Goal: Task Accomplishment & Management: Manage account settings

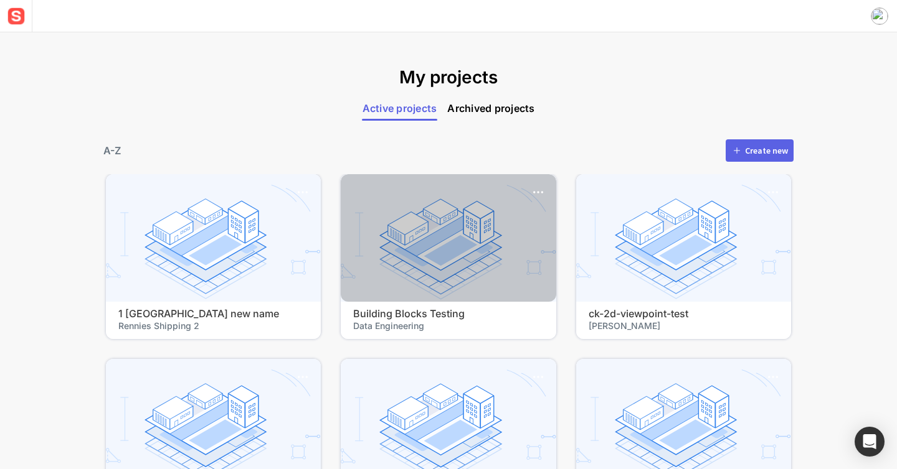
scroll to position [248, 0]
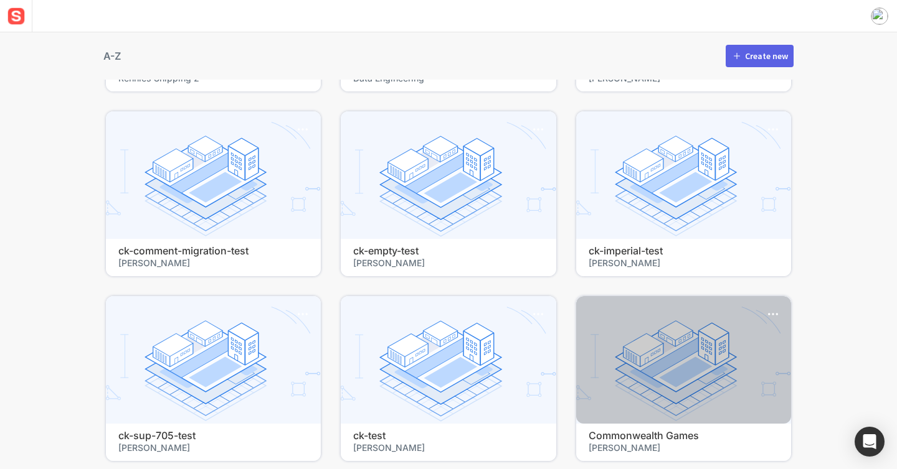
click at [639, 401] on div at bounding box center [683, 360] width 215 height 128
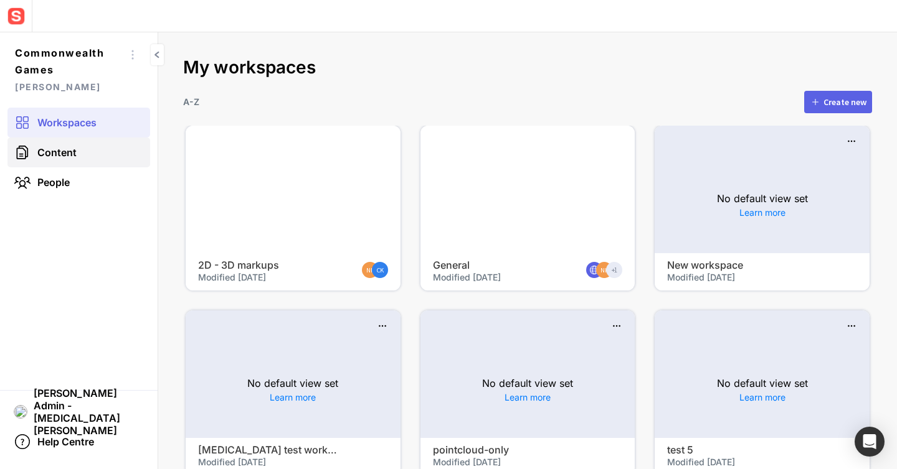
click at [82, 153] on link "Content" at bounding box center [78, 153] width 143 height 30
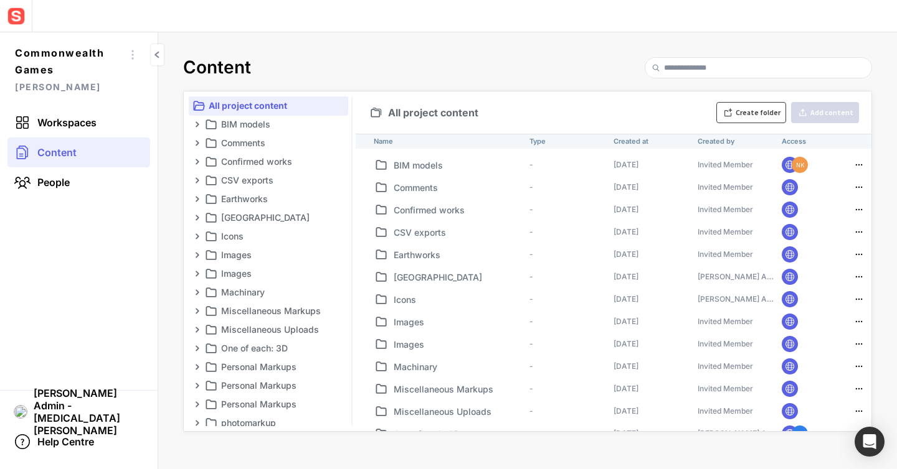
click at [748, 119] on button "Create folder" at bounding box center [751, 112] width 70 height 21
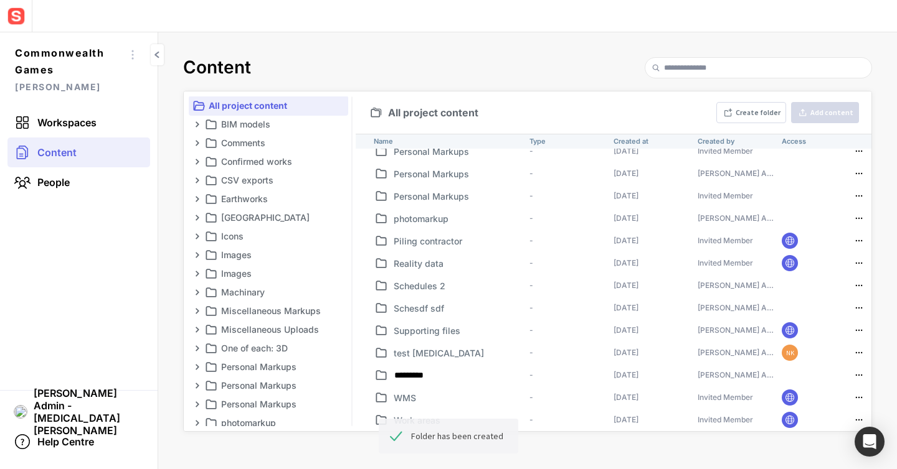
type input "*********"
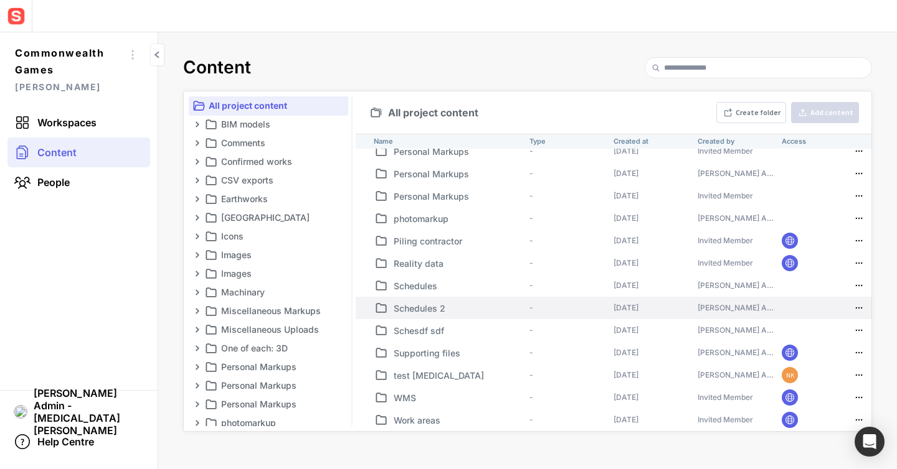
click at [855, 305] on mapp-icon at bounding box center [858, 308] width 15 height 12
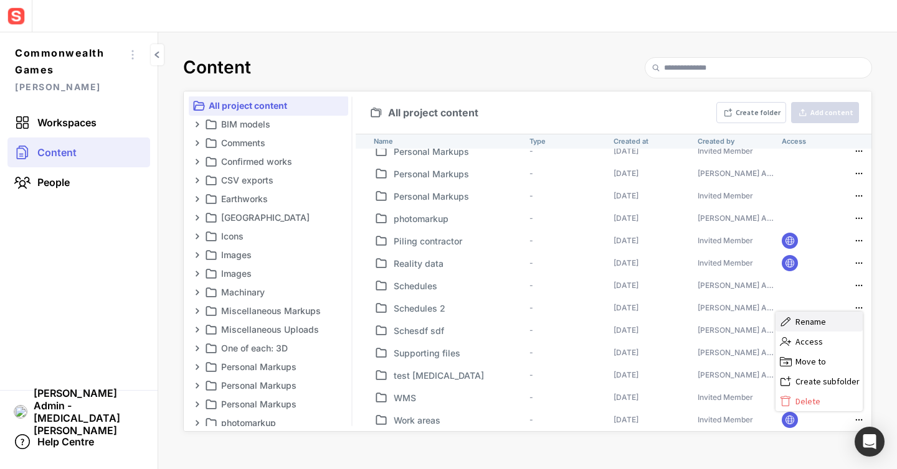
click at [814, 326] on span "Rename" at bounding box center [827, 321] width 65 height 11
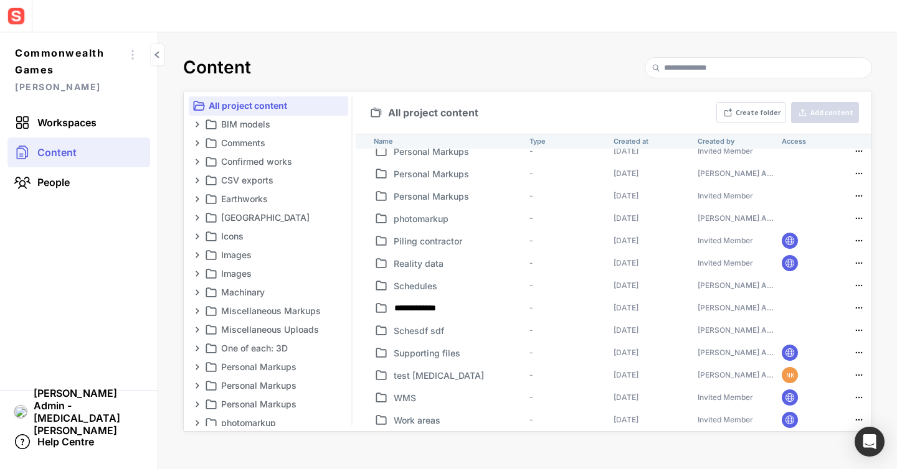
type input "**********"
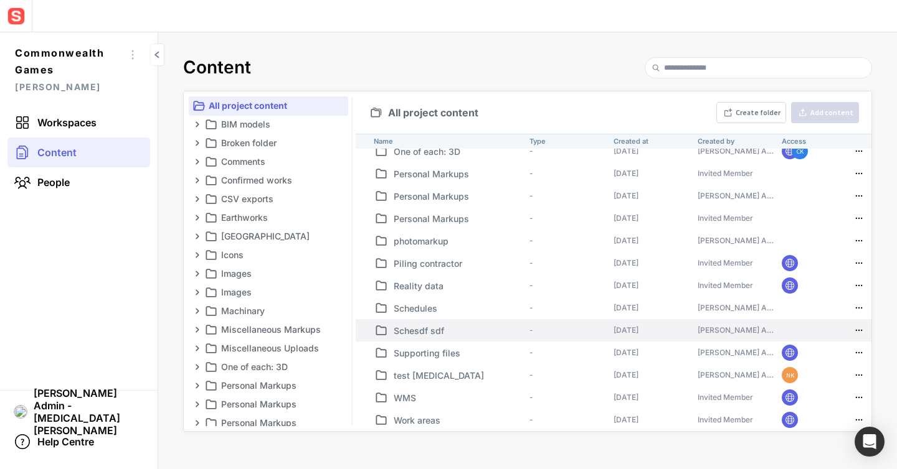
click at [530, 329] on link "-" at bounding box center [531, 330] width 4 height 9
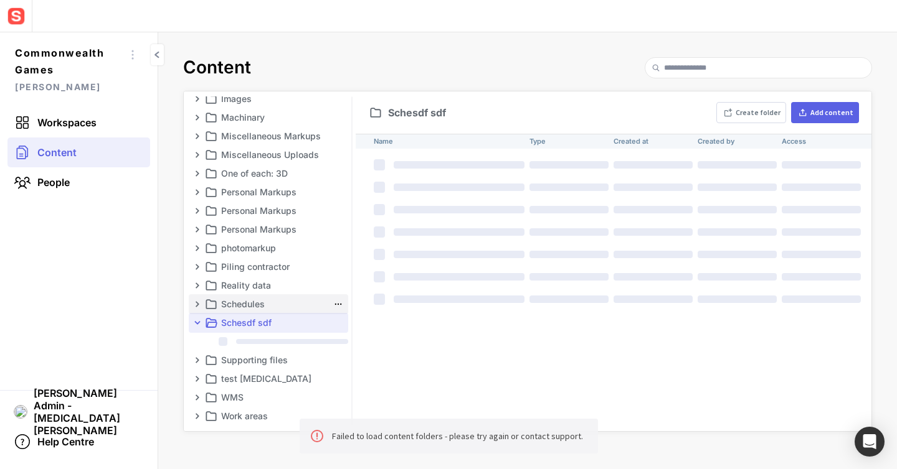
scroll to position [175, 0]
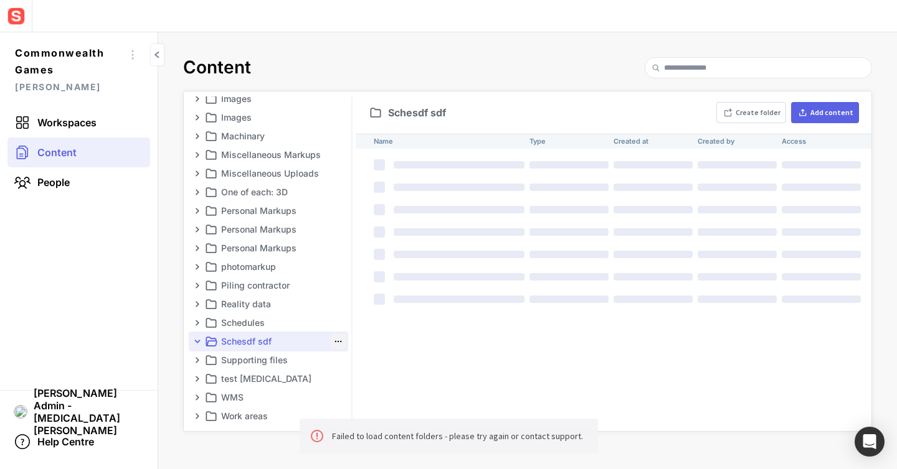
click at [332, 340] on mapp-icon at bounding box center [338, 342] width 12 height 12
click at [314, 362] on span "Rename" at bounding box center [307, 359] width 65 height 11
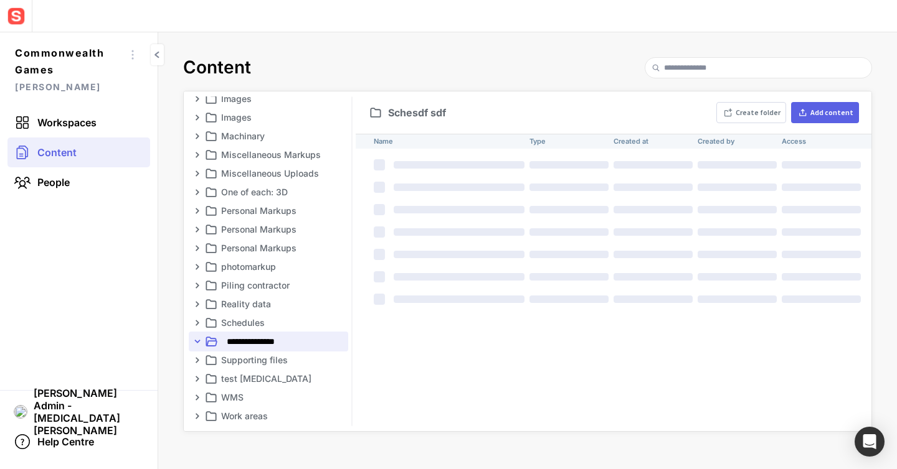
type input "**********"
click at [235, 335] on p "Schedules" at bounding box center [274, 341] width 107 height 15
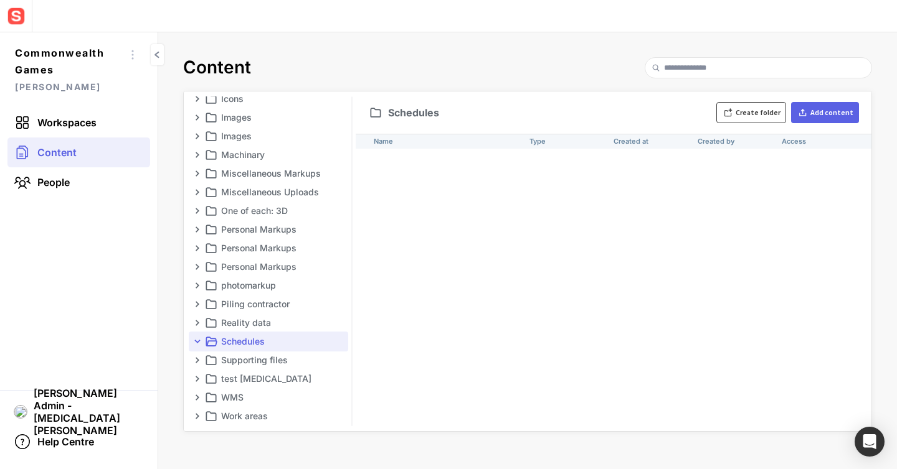
click at [742, 109] on button "Create folder" at bounding box center [751, 112] width 70 height 21
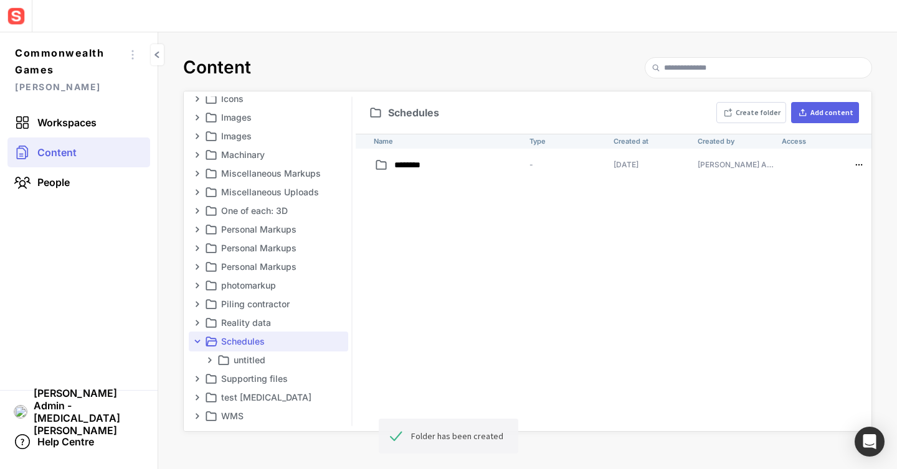
click at [544, 194] on div "Name Type Created at Created by Access ******** - [DATE] [PERSON_NAME] Admin - …" at bounding box center [614, 283] width 516 height 298
click at [857, 162] on mapp-icon at bounding box center [858, 165] width 15 height 12
click at [806, 265] on span "Delete" at bounding box center [831, 262] width 65 height 11
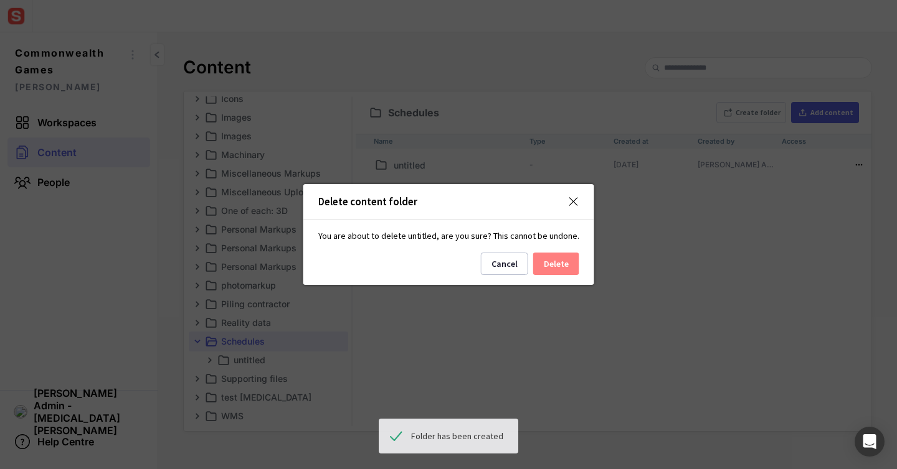
click at [555, 263] on button "Delete" at bounding box center [556, 264] width 46 height 22
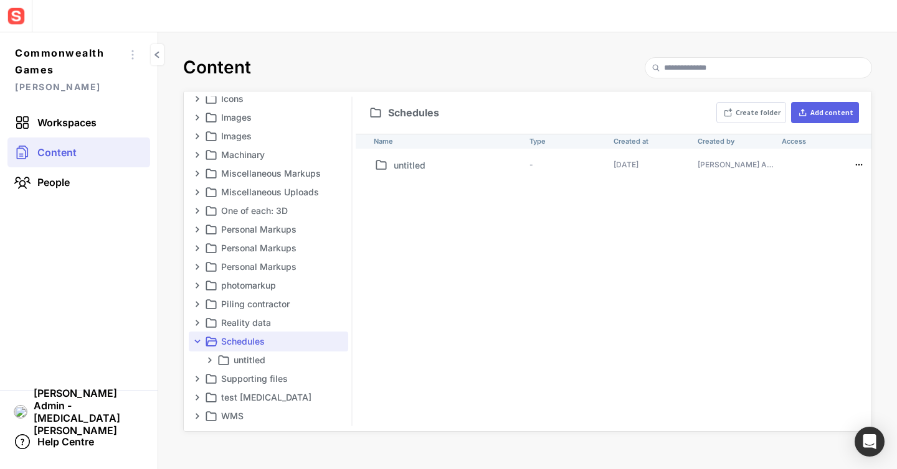
click at [817, 124] on div "Schedules Create folder Add content" at bounding box center [614, 113] width 516 height 42
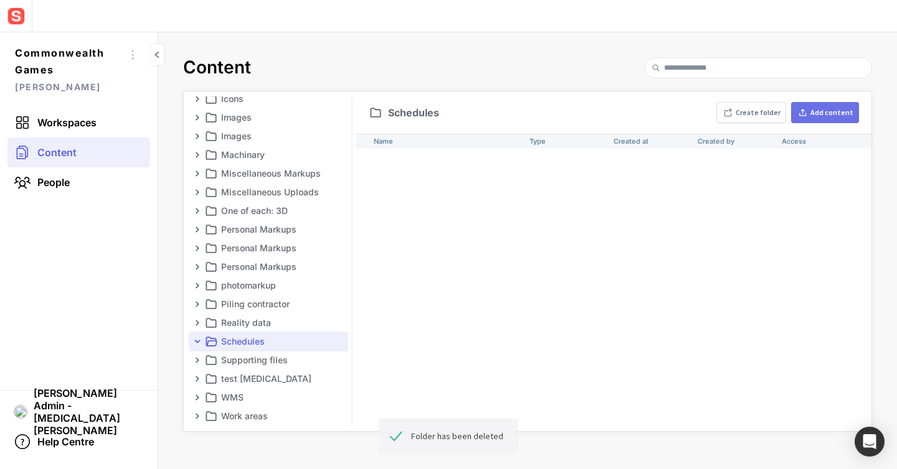
click at [820, 118] on button "Add content" at bounding box center [825, 112] width 68 height 21
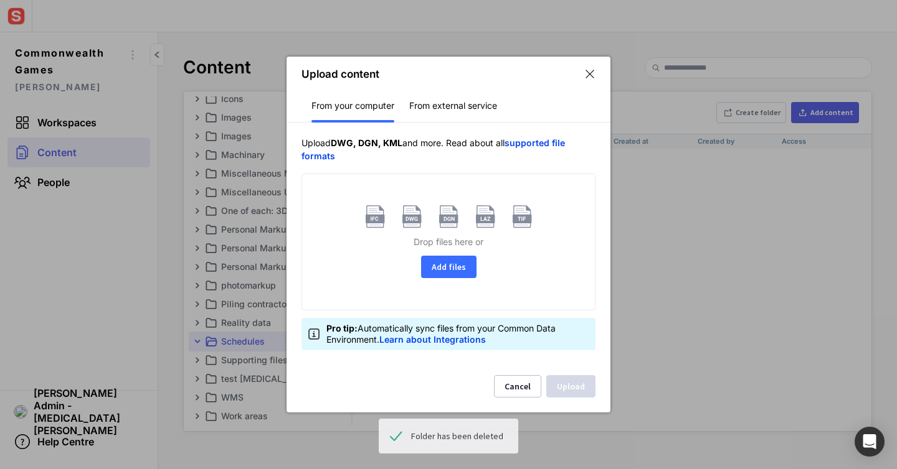
click at [458, 268] on button "Add files" at bounding box center [448, 267] width 55 height 22
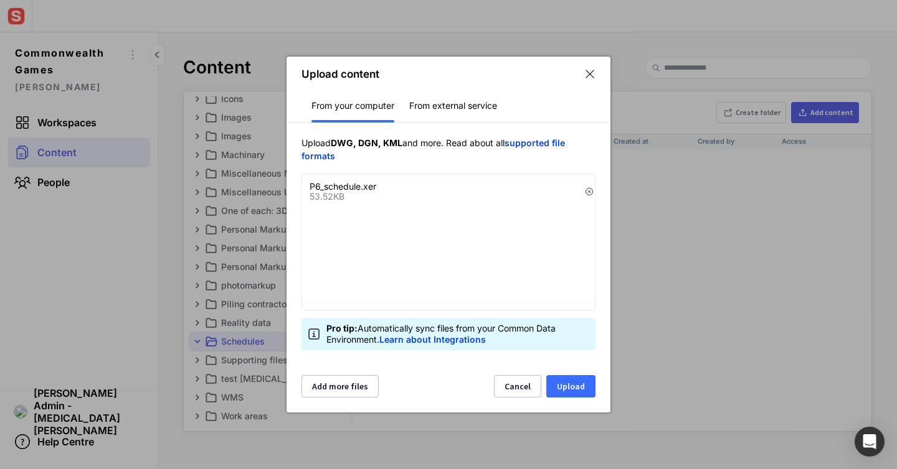
click at [565, 383] on button "Upload" at bounding box center [570, 386] width 49 height 22
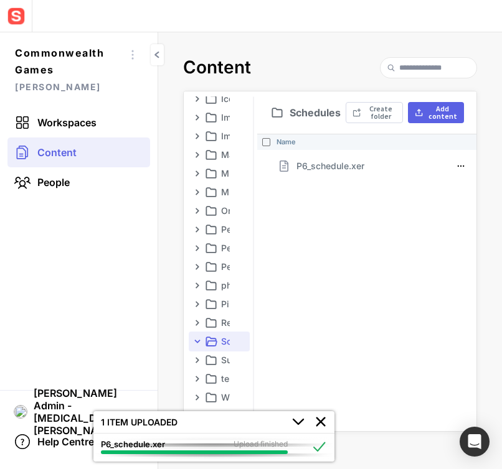
click at [373, 331] on div "Name P6_schedule.xer" at bounding box center [367, 283] width 220 height 298
